Goal: Task Accomplishment & Management: Use online tool/utility

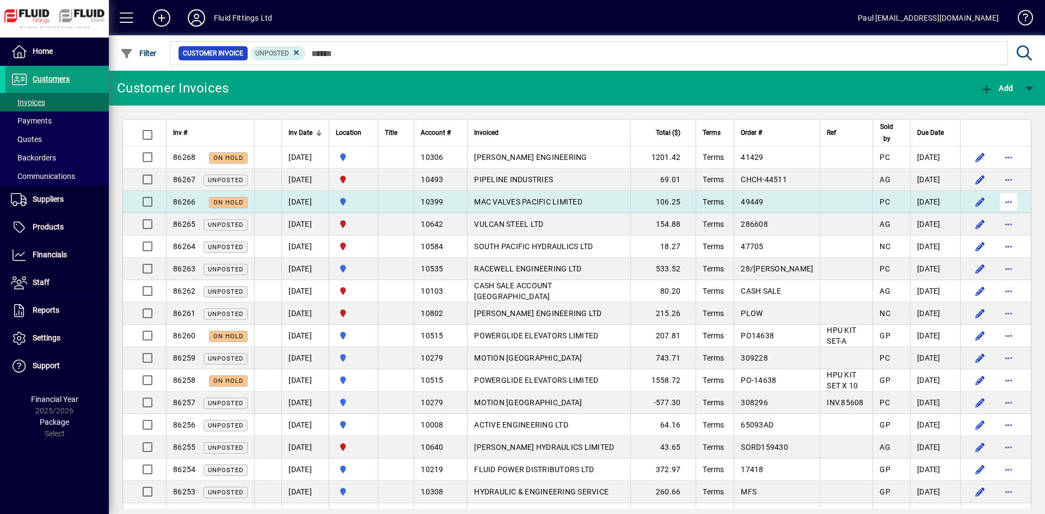
click at [998, 198] on span "button" at bounding box center [1009, 202] width 26 height 26
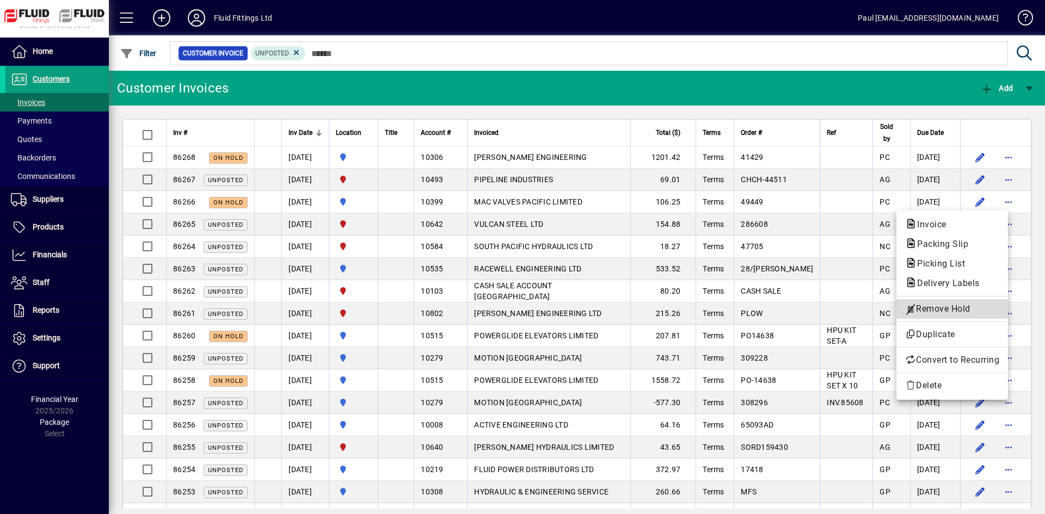
click at [927, 311] on span "Remove Hold" at bounding box center [952, 309] width 94 height 13
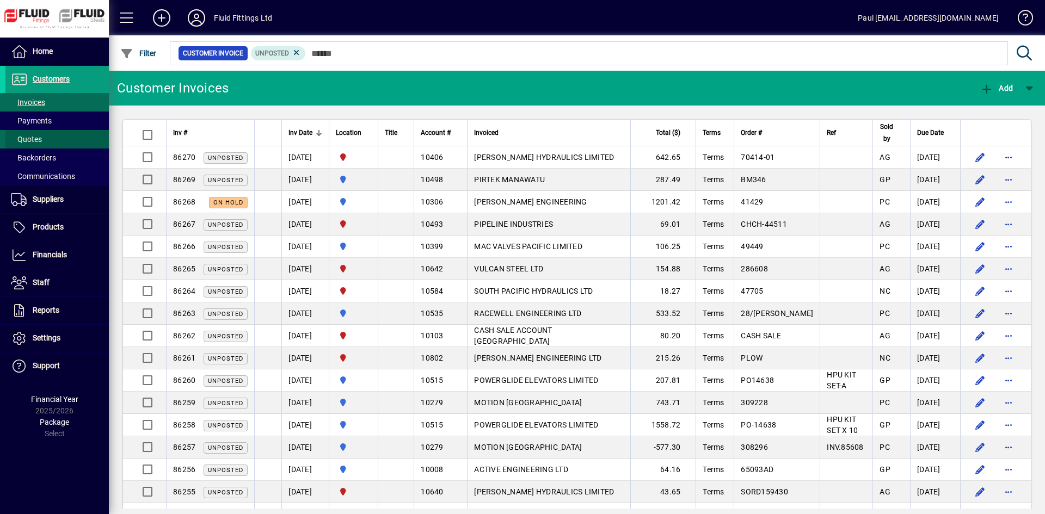
click at [42, 134] on span at bounding box center [56, 139] width 103 height 26
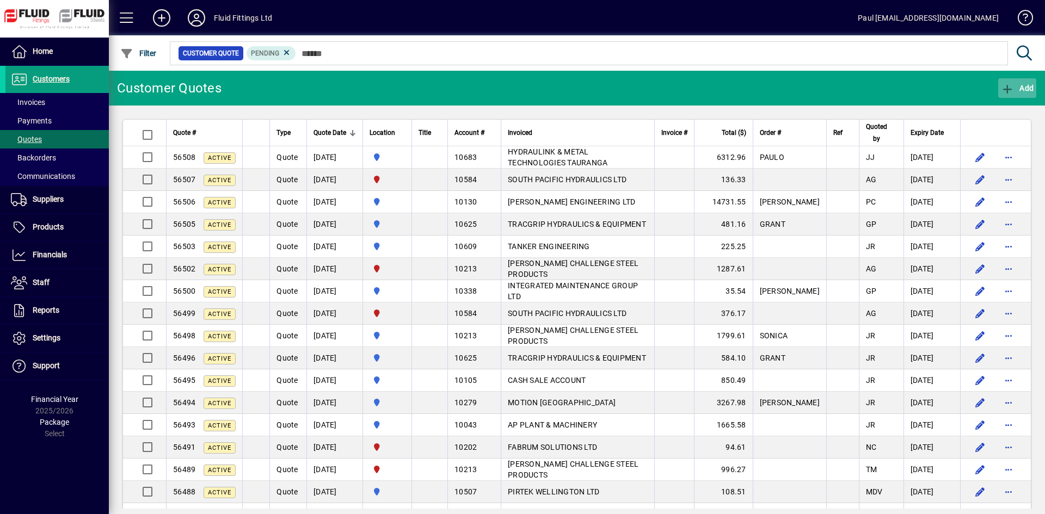
click at [1018, 83] on span "button" at bounding box center [1017, 88] width 38 height 26
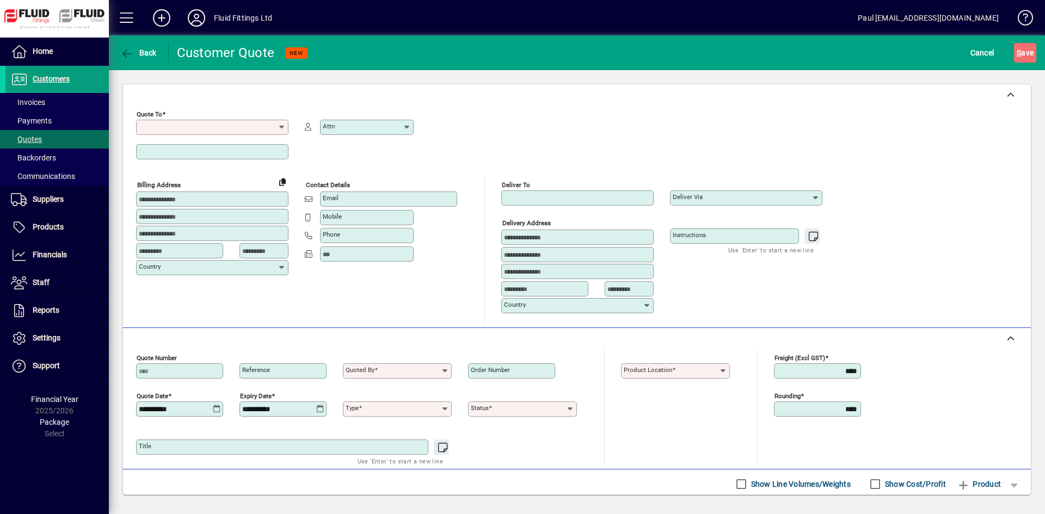
type input "*********"
type input "******"
type input "*********"
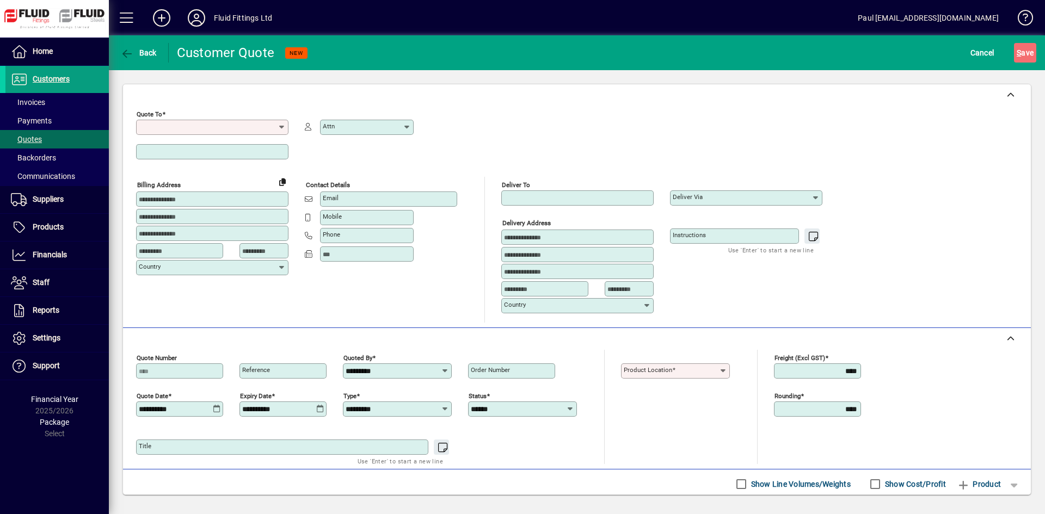
click at [205, 124] on input "Quote To" at bounding box center [208, 127] width 139 height 9
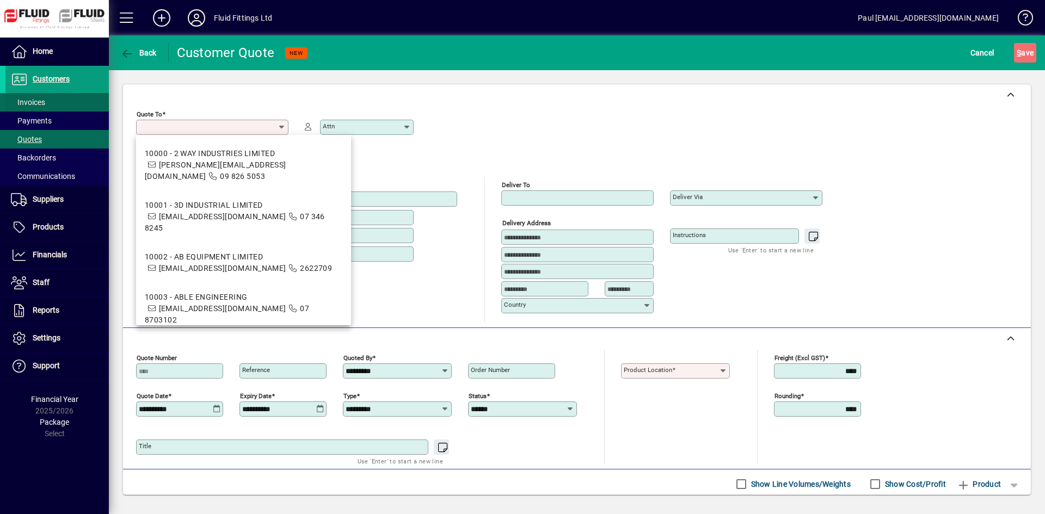
click at [39, 105] on span "Invoices" at bounding box center [28, 102] width 34 height 9
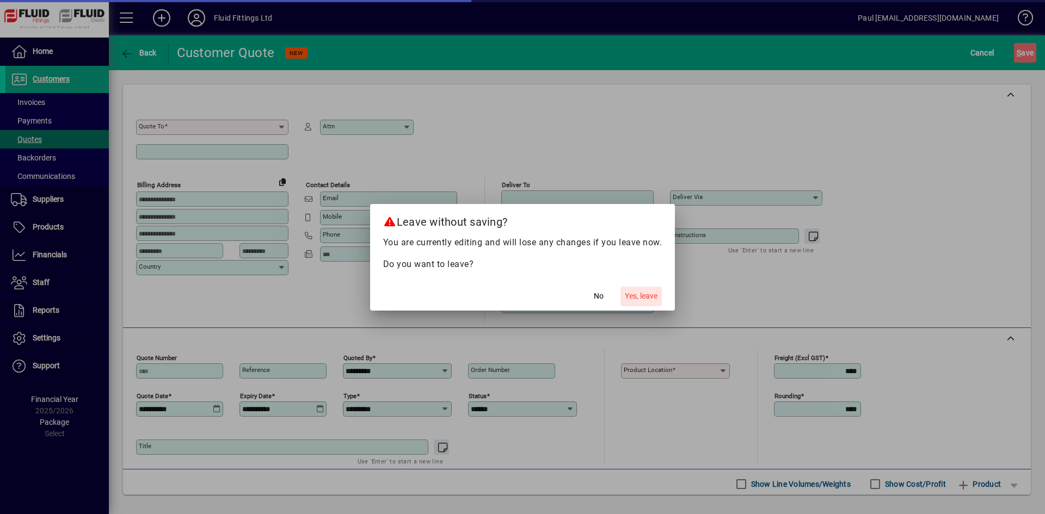
click at [656, 294] on span "Yes, leave" at bounding box center [641, 296] width 33 height 11
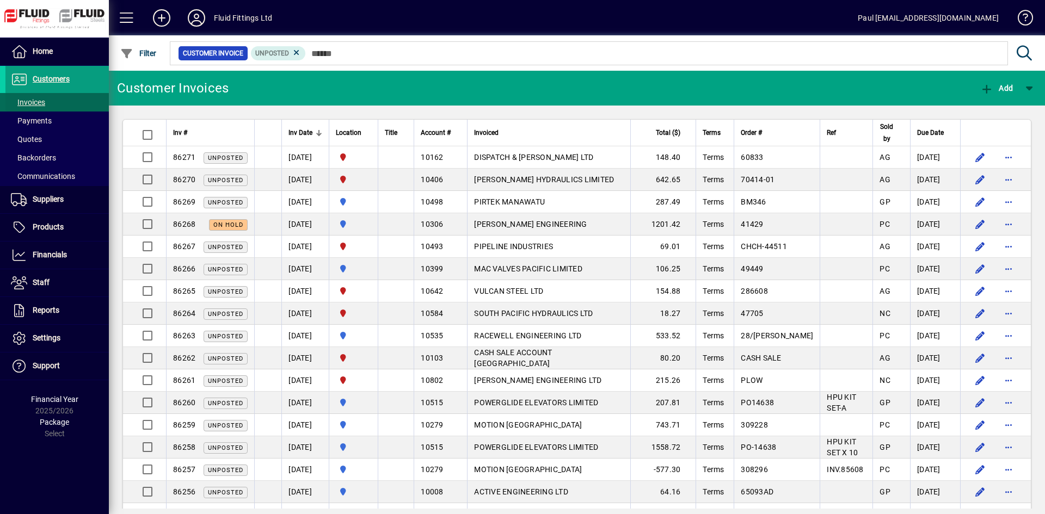
click at [36, 98] on span "Invoices" at bounding box center [28, 102] width 34 height 9
click at [25, 106] on span "Invoices" at bounding box center [28, 102] width 34 height 9
click at [28, 103] on span "Invoices" at bounding box center [28, 102] width 34 height 9
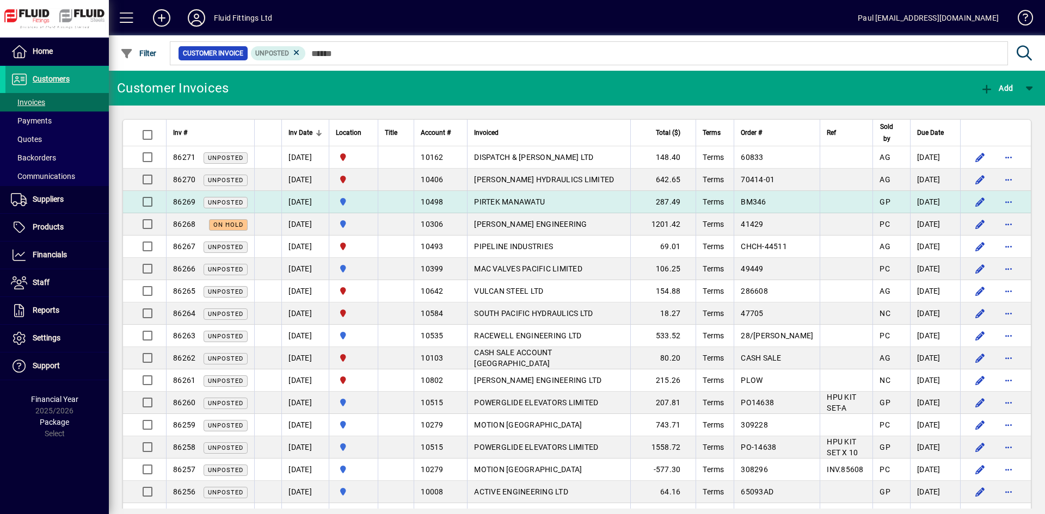
click at [518, 198] on span "PIRTEK MANAWATU" at bounding box center [509, 202] width 71 height 9
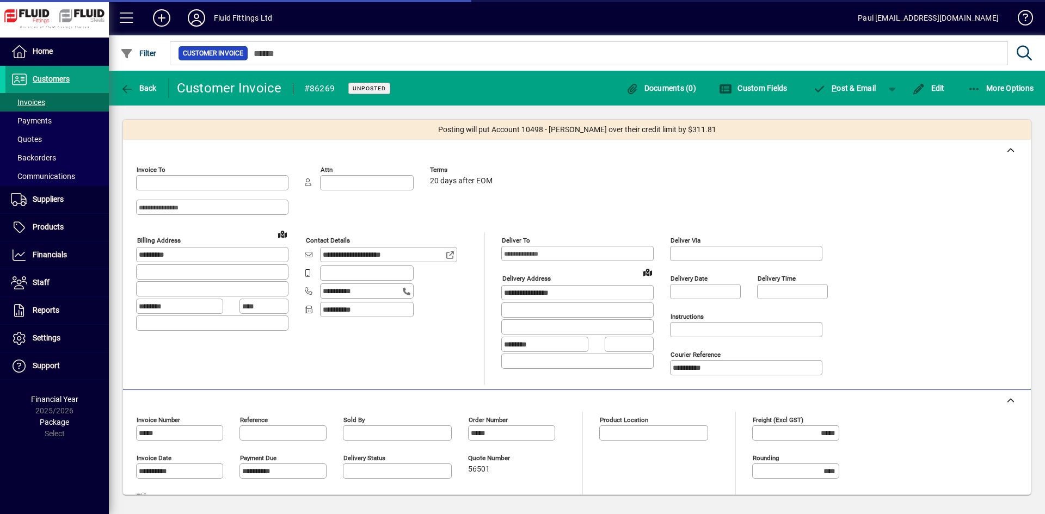
type input "**********"
type input "********"
type input "**********"
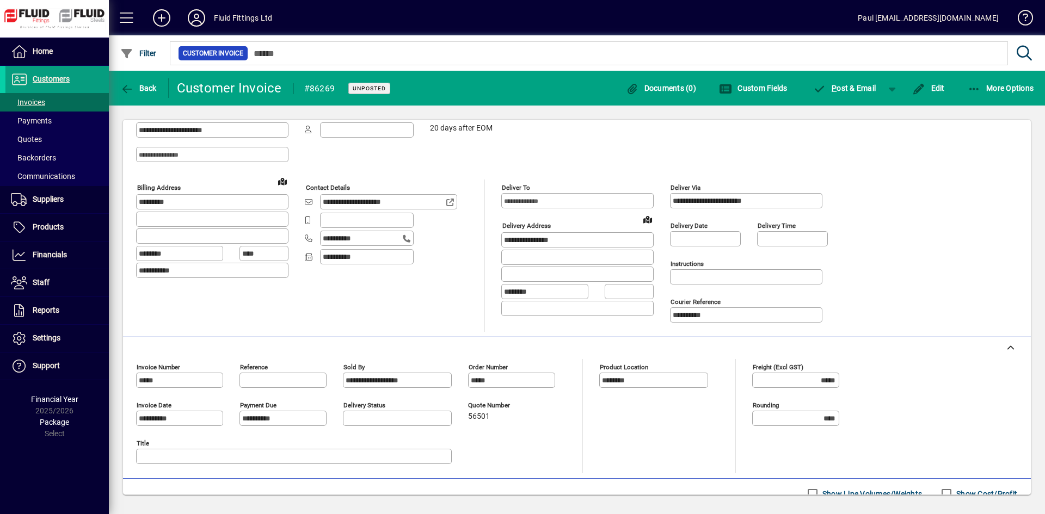
scroll to position [198, 0]
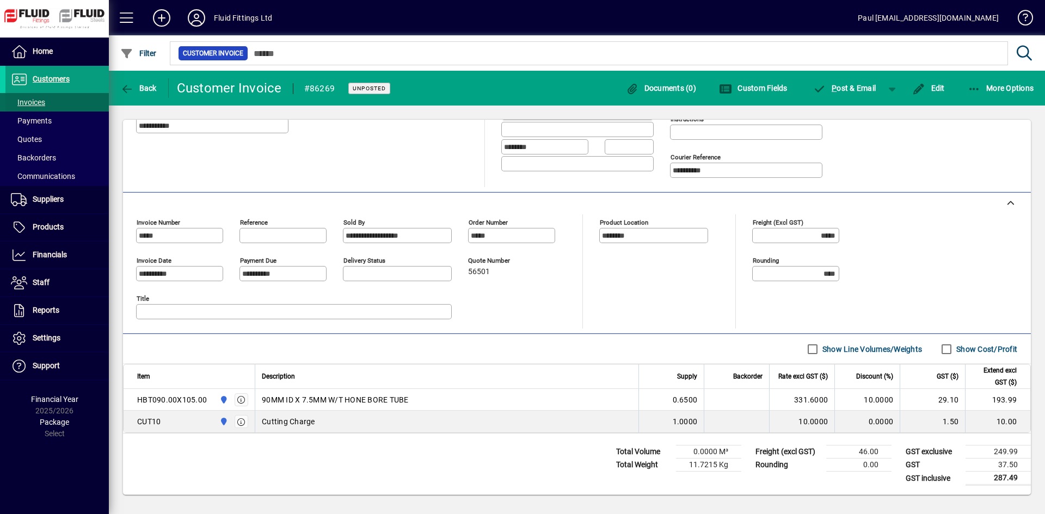
click at [22, 103] on span "Invoices" at bounding box center [28, 102] width 34 height 9
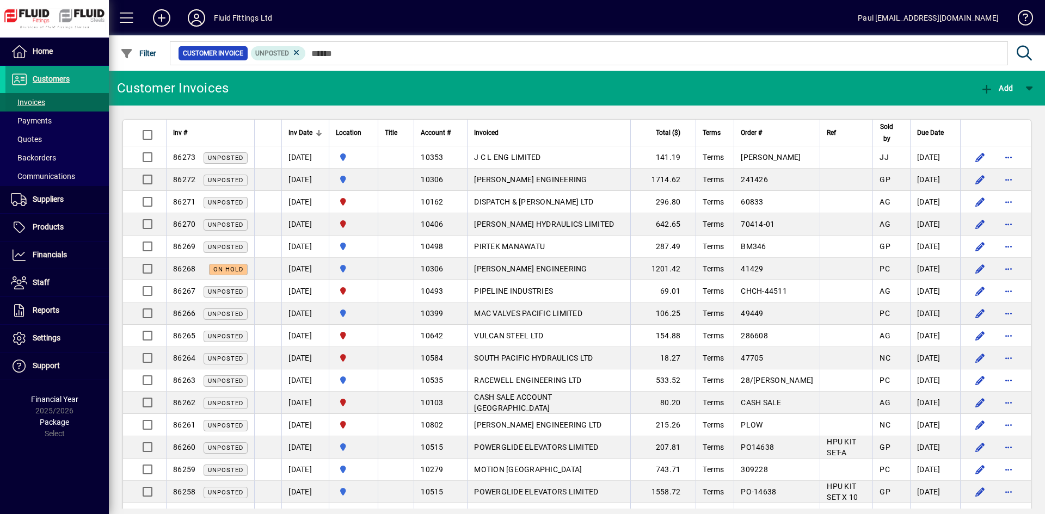
click at [23, 107] on span "Invoices" at bounding box center [28, 102] width 34 height 9
click at [54, 78] on span "Customers" at bounding box center [51, 79] width 37 height 9
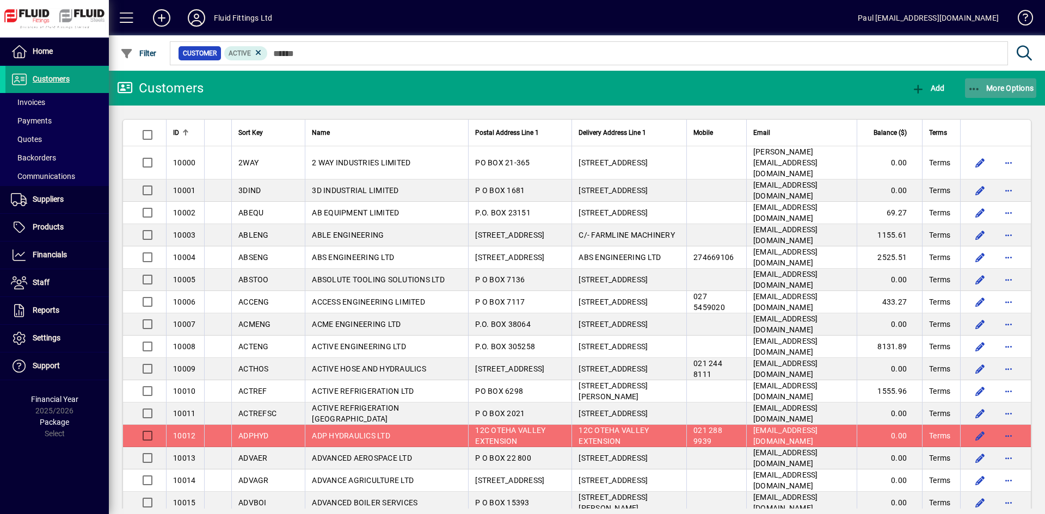
click at [992, 87] on span "More Options" at bounding box center [1001, 88] width 66 height 9
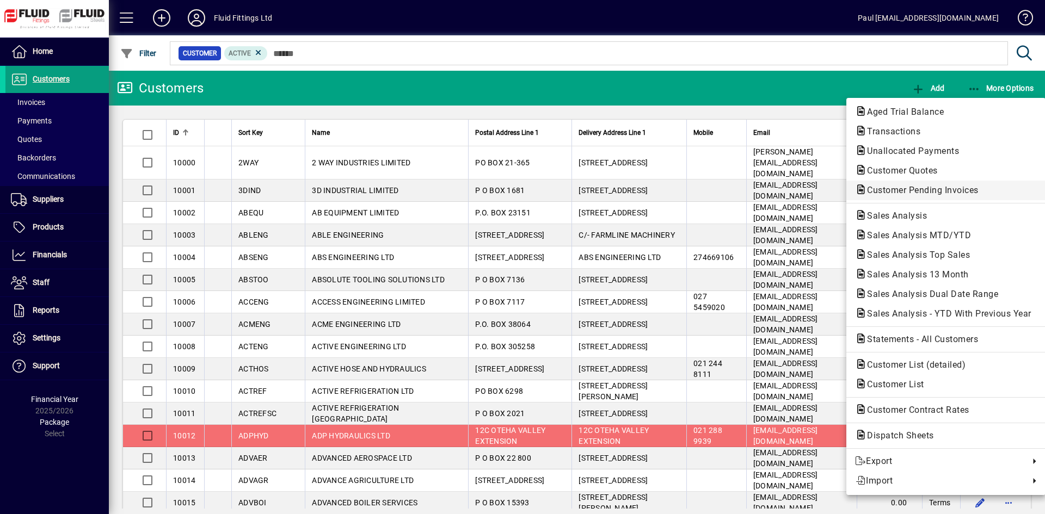
click at [887, 186] on span "Customer Pending Invoices" at bounding box center [919, 190] width 129 height 10
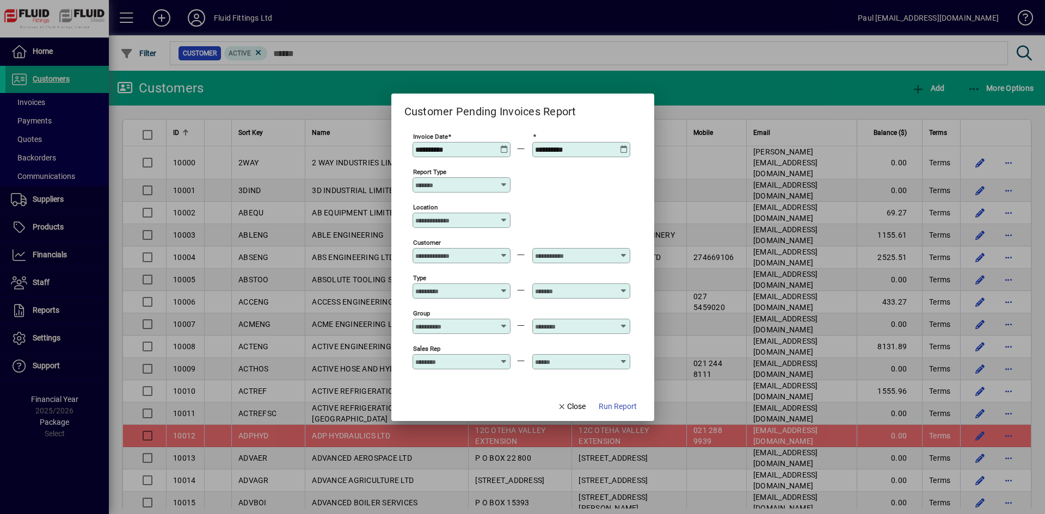
click at [506, 220] on icon at bounding box center [504, 220] width 9 height 9
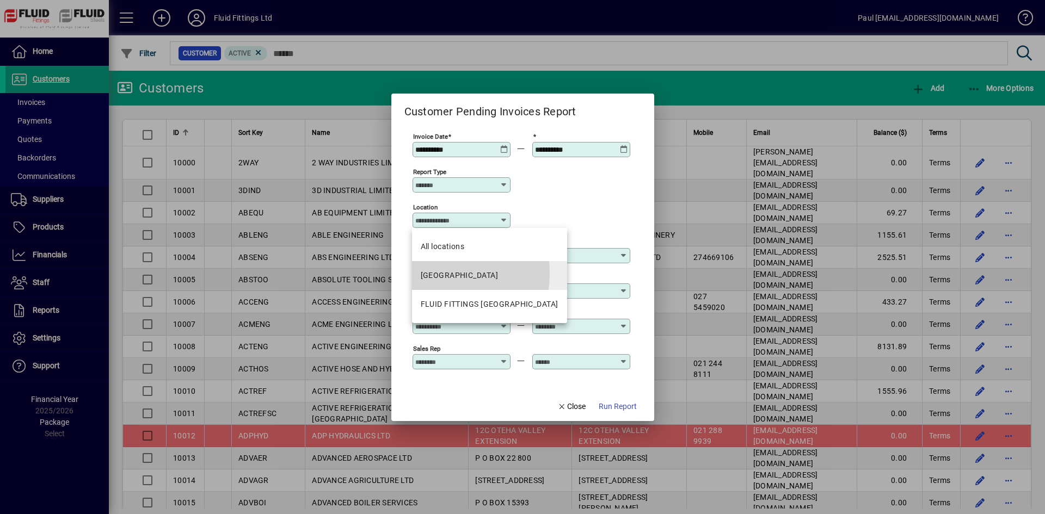
click at [431, 274] on div "[GEOGRAPHIC_DATA]" at bounding box center [459, 275] width 77 height 11
type input "********"
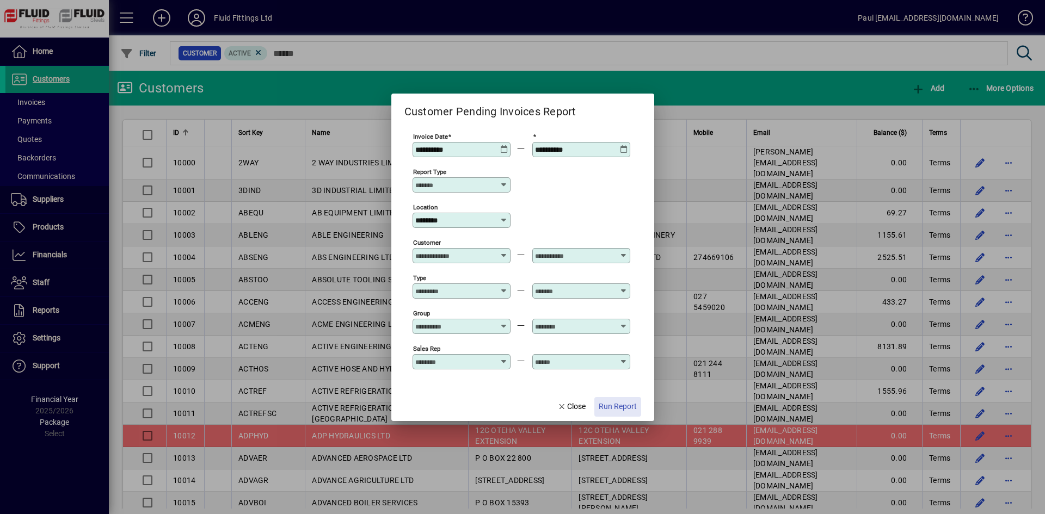
click at [613, 401] on span "Run Report" at bounding box center [618, 406] width 38 height 11
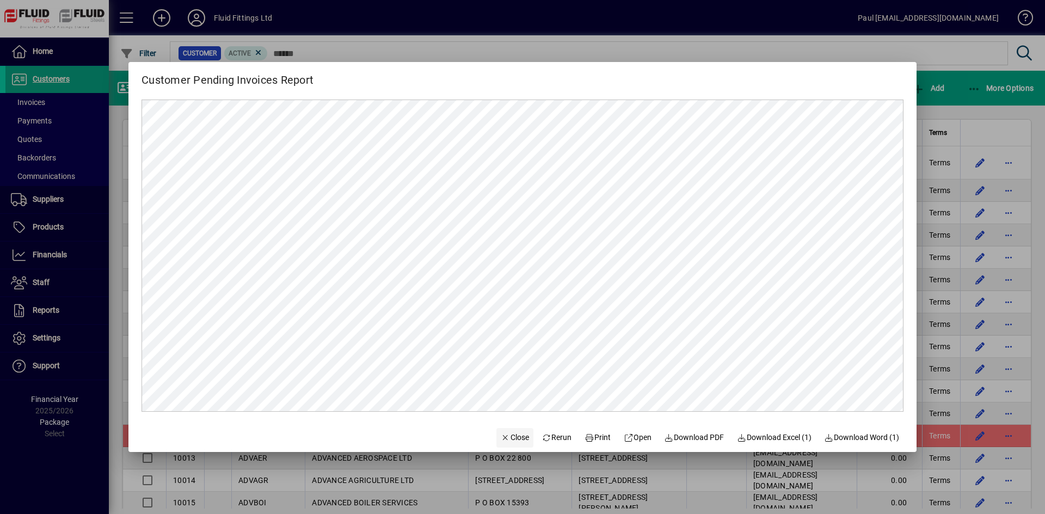
click at [501, 437] on icon "button" at bounding box center [506, 438] width 10 height 8
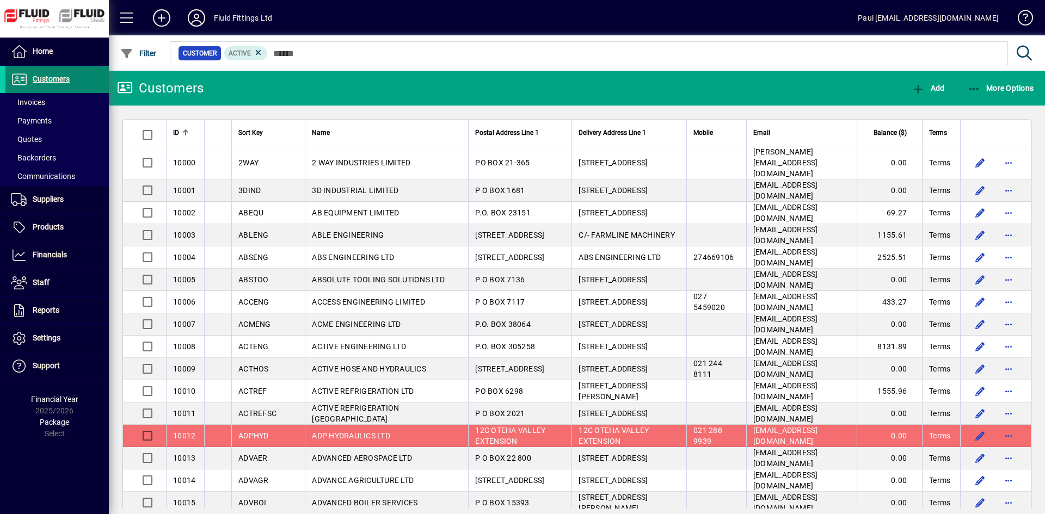
click at [55, 75] on span "Customers" at bounding box center [51, 79] width 37 height 9
click at [993, 87] on span "More Options" at bounding box center [1001, 88] width 66 height 9
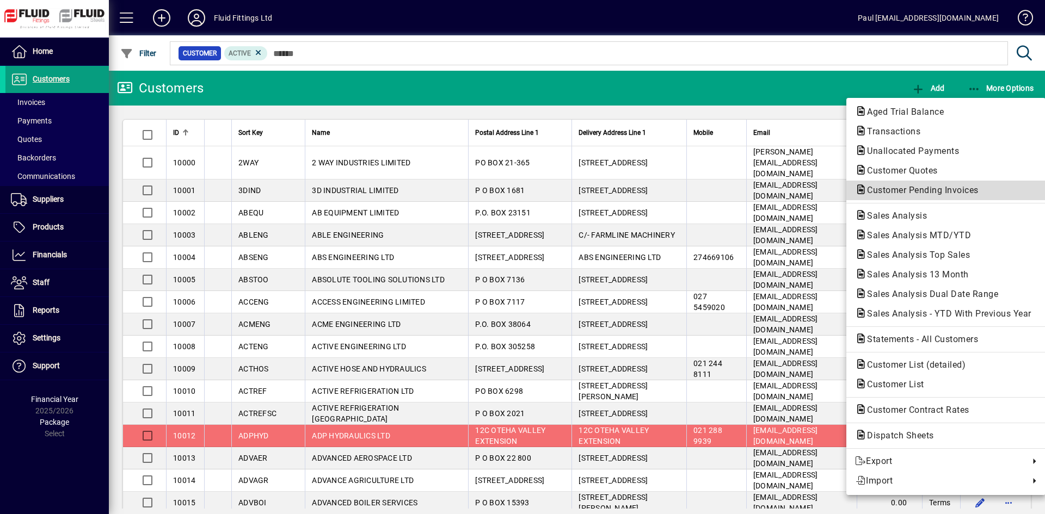
click at [873, 183] on button "Customer Pending Invoices" at bounding box center [945, 191] width 199 height 20
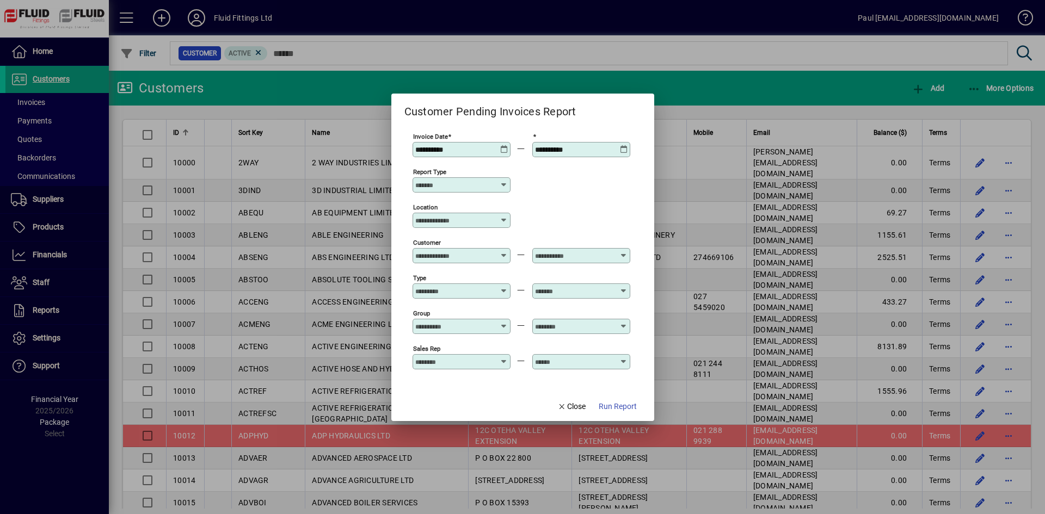
click at [609, 404] on span "Run Report" at bounding box center [618, 406] width 38 height 11
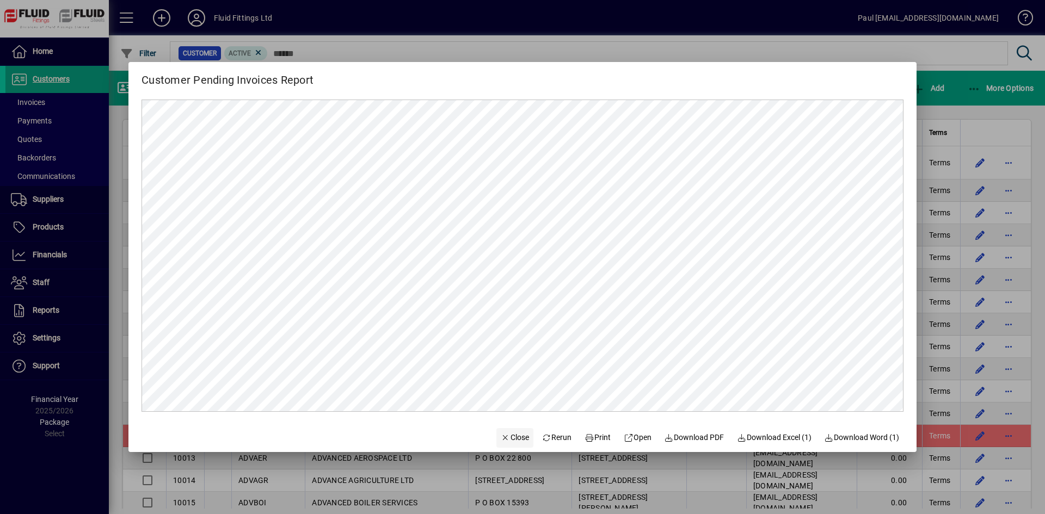
click at [509, 438] on span "Close" at bounding box center [515, 437] width 28 height 11
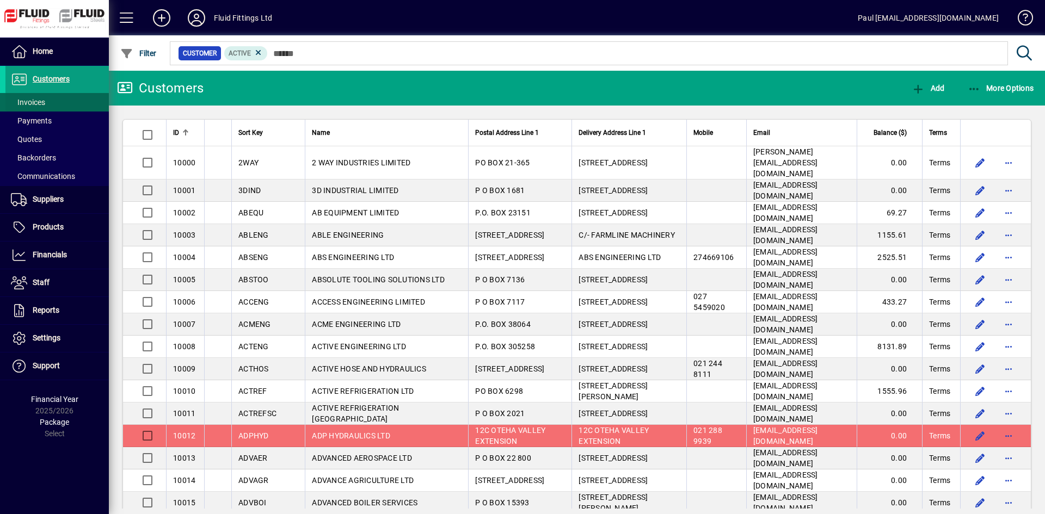
click at [39, 104] on span "Invoices" at bounding box center [28, 102] width 34 height 9
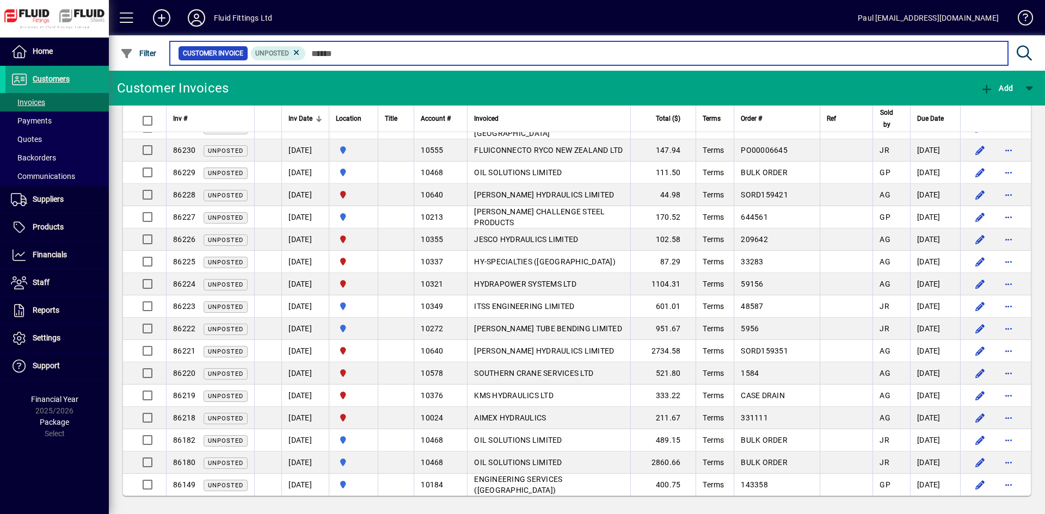
scroll to position [968, 0]
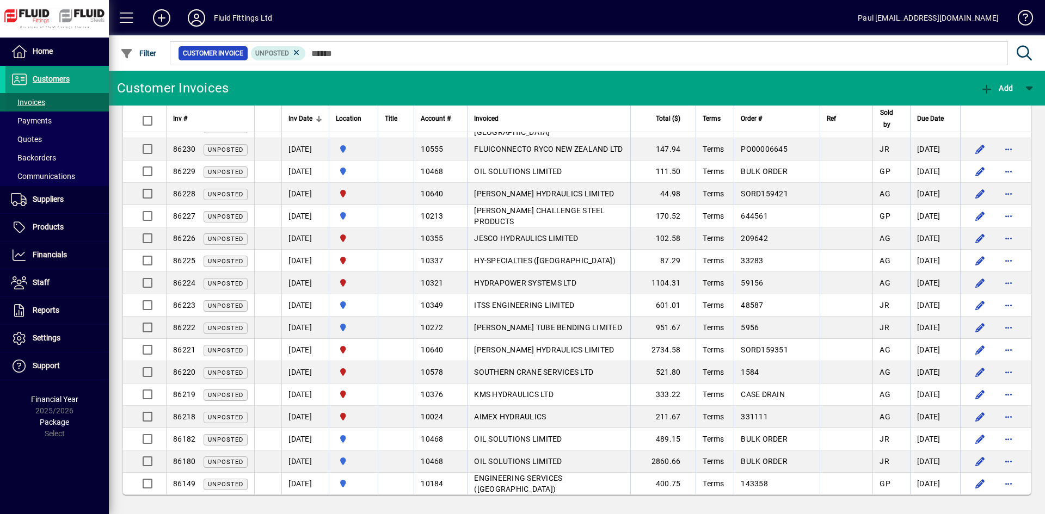
click at [34, 101] on span "Invoices" at bounding box center [28, 102] width 34 height 9
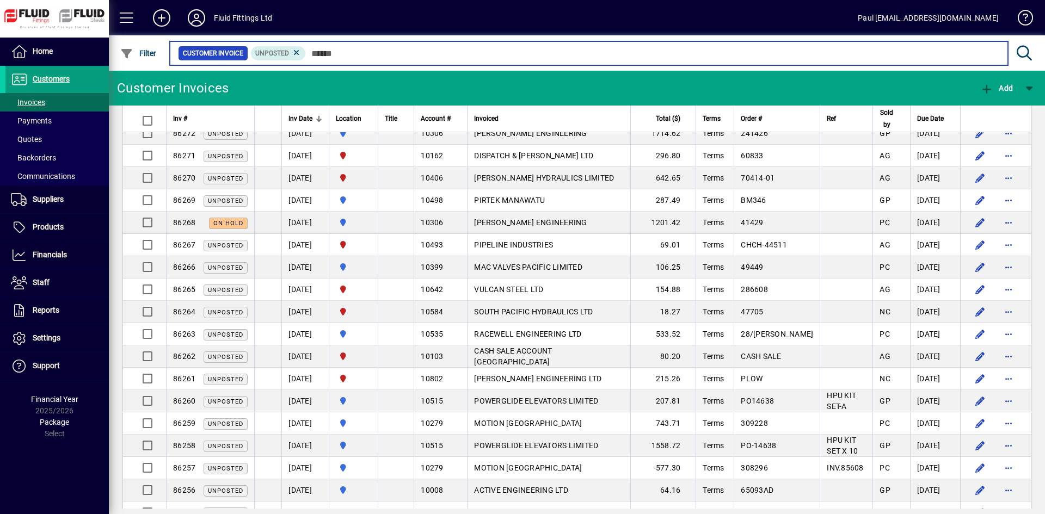
scroll to position [0, 0]
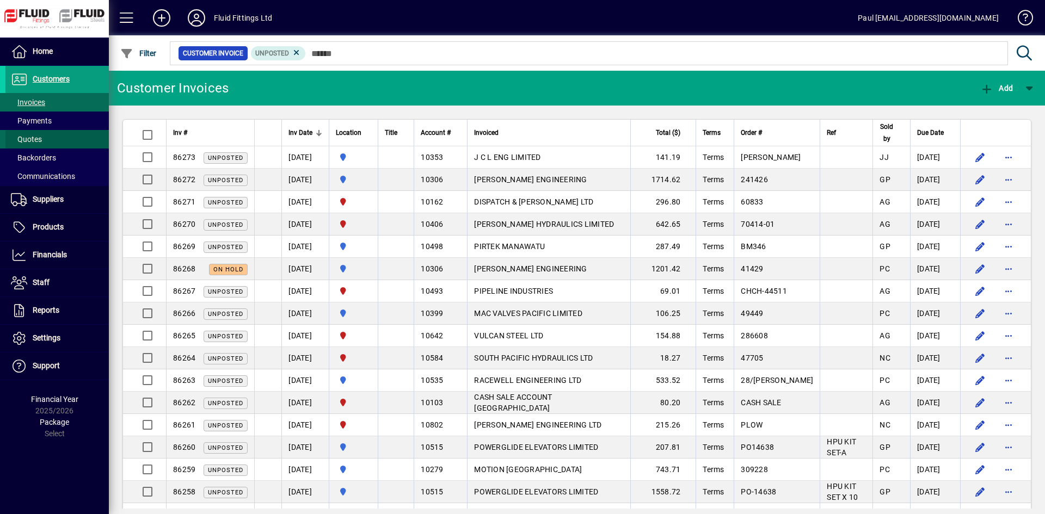
click at [29, 137] on span "Quotes" at bounding box center [26, 139] width 31 height 9
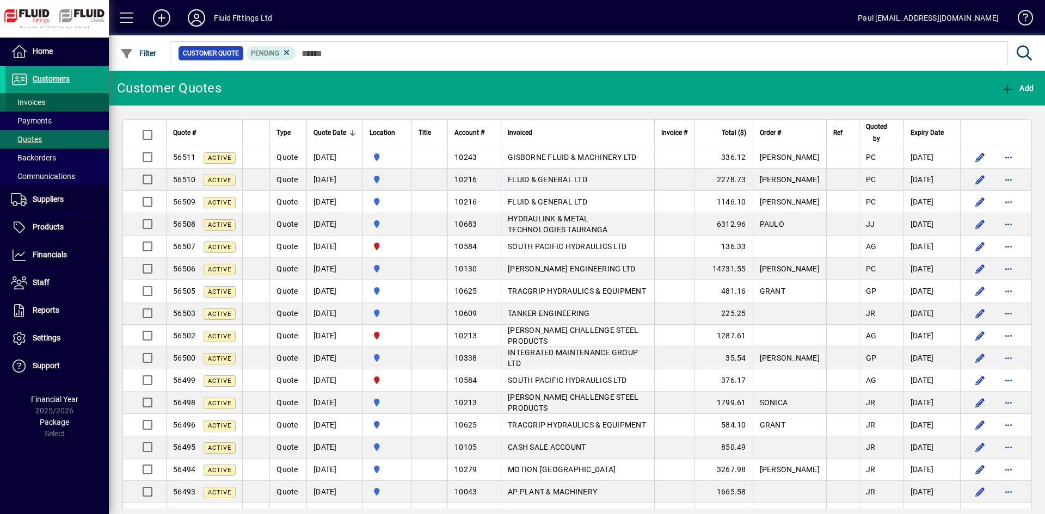
click at [34, 102] on span "Invoices" at bounding box center [28, 102] width 34 height 9
